Goal: Navigation & Orientation: Find specific page/section

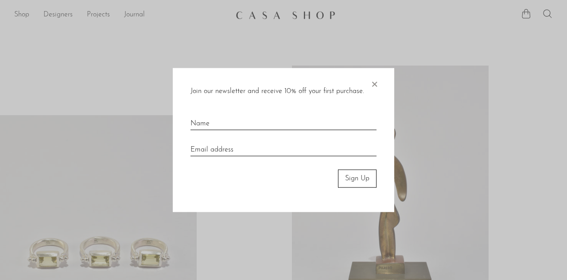
click at [379, 87] on div "Join our newsletter and receive 10% off your first purchase. × Sign Up" at bounding box center [283, 140] width 221 height 144
click at [370, 78] on span "×" at bounding box center [374, 82] width 9 height 28
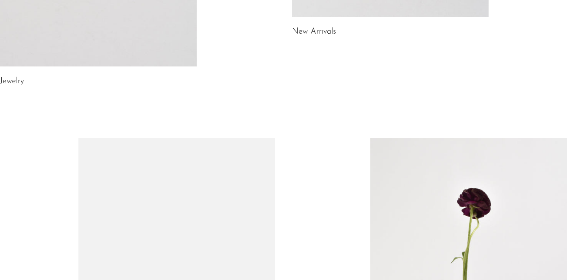
scroll to position [447, 0]
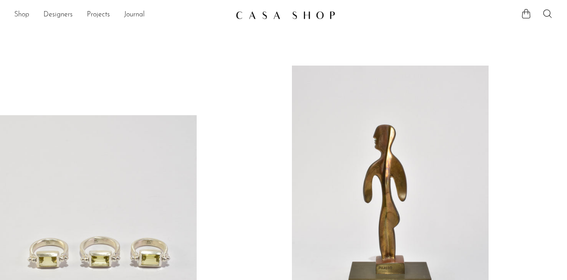
click at [26, 13] on link "Shop" at bounding box center [21, 15] width 15 height 12
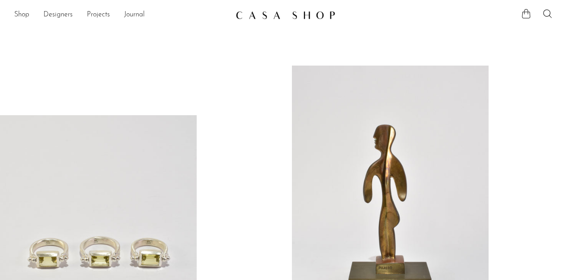
click at [527, 13] on icon at bounding box center [526, 13] width 11 height 11
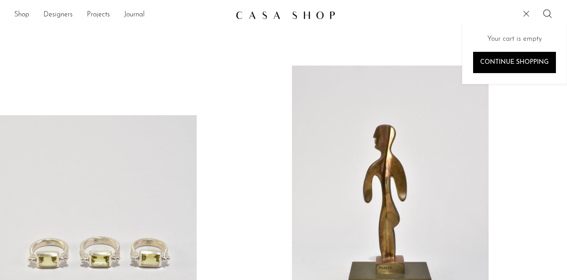
click at [527, 13] on icon at bounding box center [526, 13] width 11 height 11
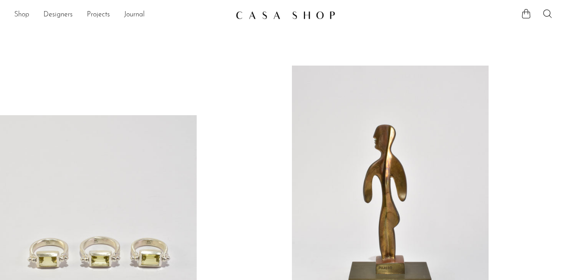
click at [26, 15] on link "Shop" at bounding box center [21, 15] width 15 height 12
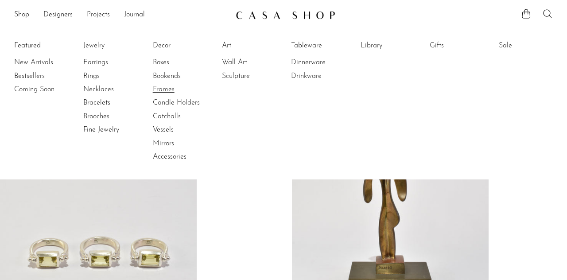
click at [171, 89] on link "Frames" at bounding box center [186, 90] width 66 height 10
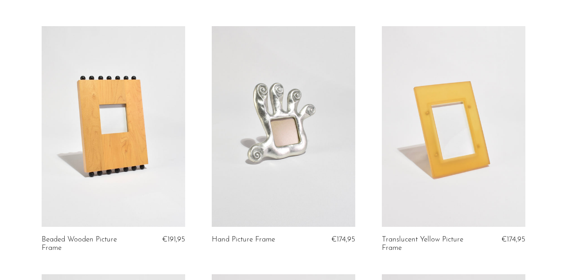
scroll to position [145, 0]
